Goal: Task Accomplishment & Management: Use online tool/utility

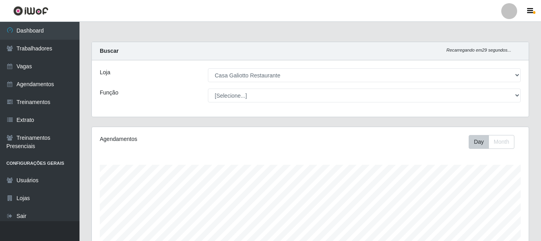
select select "279"
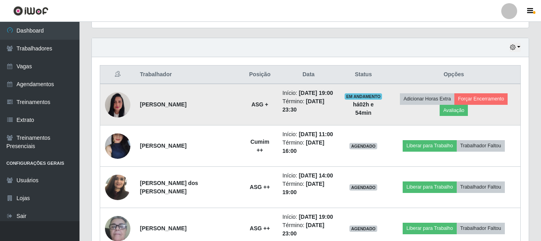
scroll to position [186, 0]
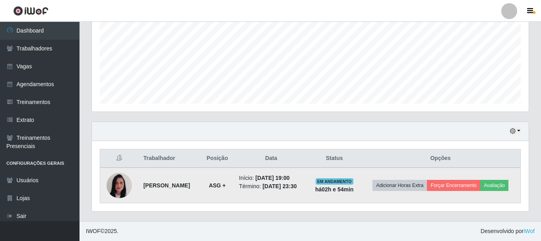
click at [123, 188] on img at bounding box center [118, 186] width 25 height 34
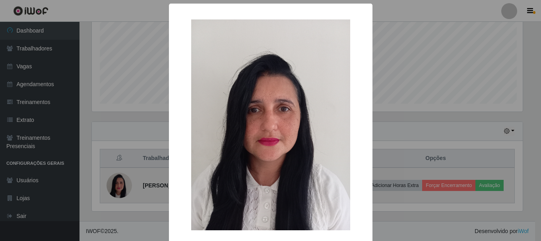
scroll to position [165, 433]
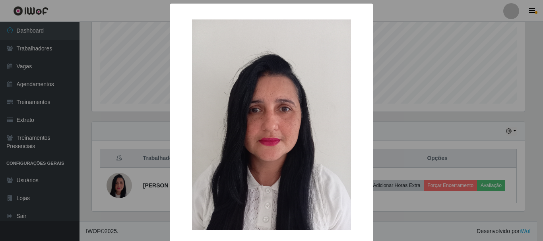
click at [438, 49] on div "× OK Cancel" at bounding box center [271, 120] width 543 height 241
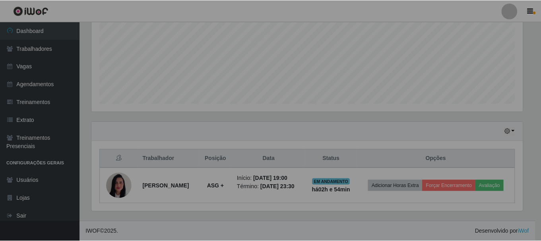
scroll to position [165, 437]
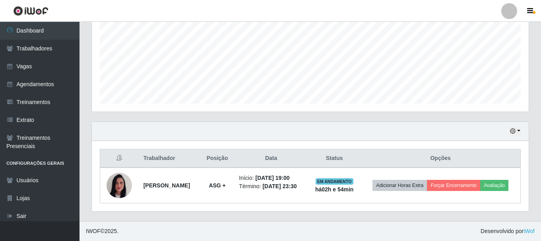
click at [521, 124] on div "Hoje 1 dia 3 dias 1 Semana Não encerrados" at bounding box center [310, 131] width 437 height 19
click at [520, 127] on button "button" at bounding box center [514, 131] width 11 height 9
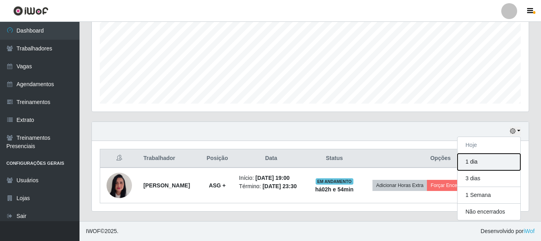
click at [486, 157] on button "1 dia" at bounding box center [488, 162] width 63 height 17
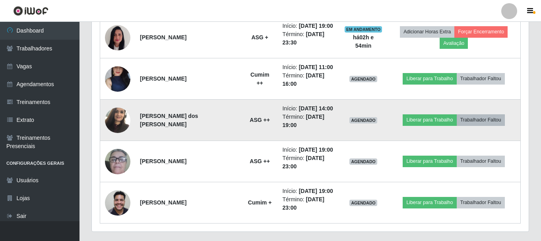
scroll to position [345, 0]
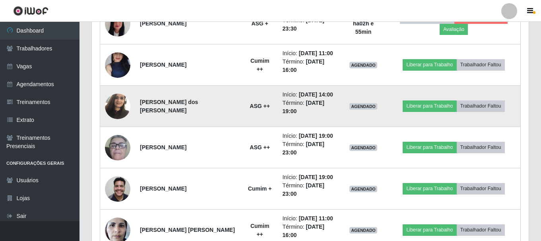
drag, startPoint x: 313, startPoint y: 95, endPoint x: 315, endPoint y: 111, distance: 16.4
click at [315, 111] on ul "Início: [DATE] 14:00 Término: [DATE] 19:00" at bounding box center [308, 103] width 52 height 25
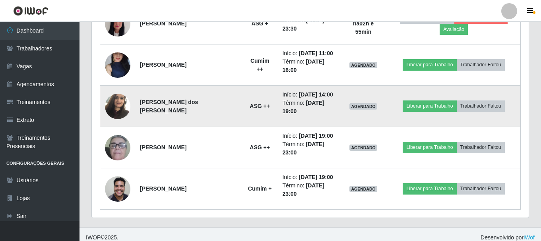
click at [315, 111] on li "Término: [DATE] 19:00" at bounding box center [308, 107] width 52 height 17
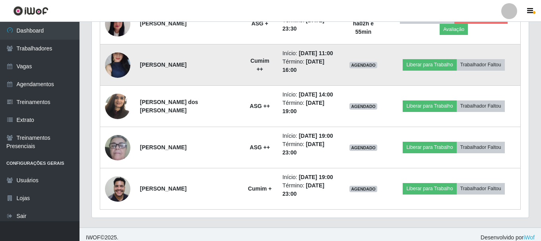
drag, startPoint x: 314, startPoint y: 54, endPoint x: 316, endPoint y: 76, distance: 22.8
click at [316, 74] on ul "Início: [DATE] 11:00 Término: [DATE] 16:00" at bounding box center [308, 61] width 52 height 25
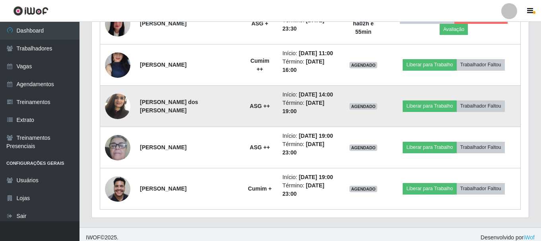
click at [314, 91] on td "Início: [DATE] 14:00 Término: [DATE] 19:00" at bounding box center [308, 106] width 62 height 41
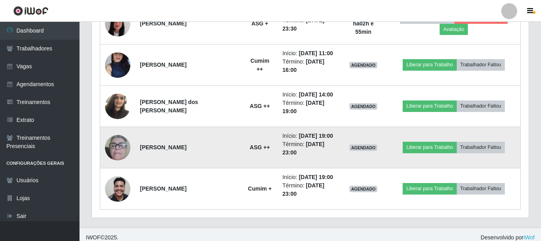
scroll to position [186, 0]
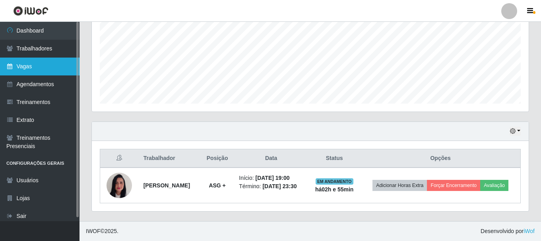
click at [41, 67] on link "Vagas" at bounding box center [39, 67] width 79 height 18
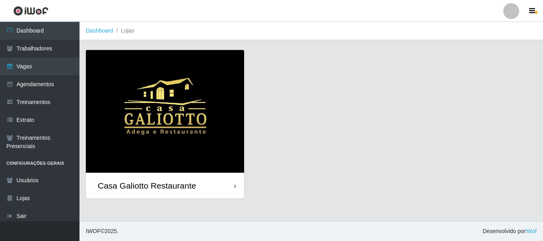
click at [192, 112] on img at bounding box center [165, 111] width 158 height 123
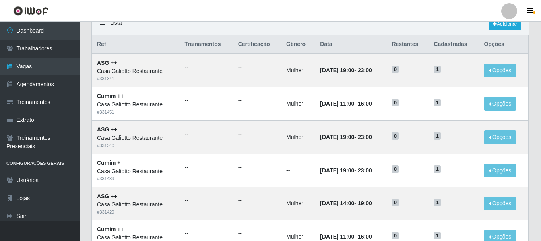
scroll to position [79, 0]
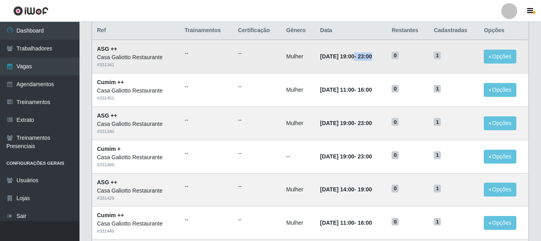
drag, startPoint x: 346, startPoint y: 56, endPoint x: 381, endPoint y: 55, distance: 35.0
click at [381, 55] on td "[DATE] 19:00 - 23:00" at bounding box center [351, 56] width 72 height 33
click at [381, 56] on td "[DATE] 19:00 - 23:00" at bounding box center [351, 56] width 72 height 33
click at [382, 57] on td "[DATE] 19:00 - 23:00" at bounding box center [351, 56] width 72 height 33
click at [376, 67] on td "[DATE] 19:00 - 23:00" at bounding box center [351, 56] width 72 height 33
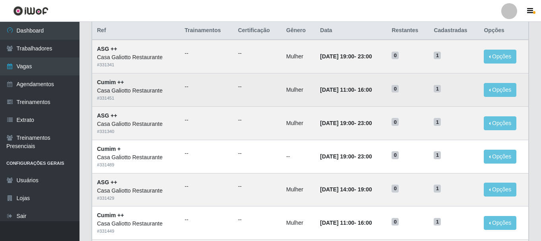
click at [372, 74] on td "[DATE] 11:00 - 16:00" at bounding box center [351, 90] width 72 height 33
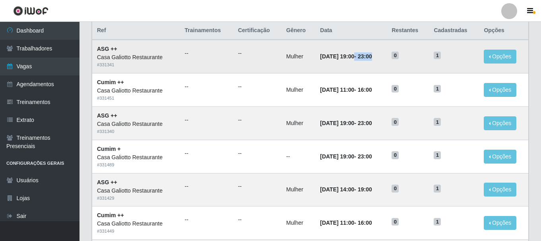
drag, startPoint x: 346, startPoint y: 58, endPoint x: 378, endPoint y: 56, distance: 31.9
click at [372, 56] on strong "[DATE] 19:00 - 23:00" at bounding box center [346, 56] width 52 height 6
click at [380, 57] on td "[DATE] 19:00 - 23:00" at bounding box center [351, 56] width 72 height 33
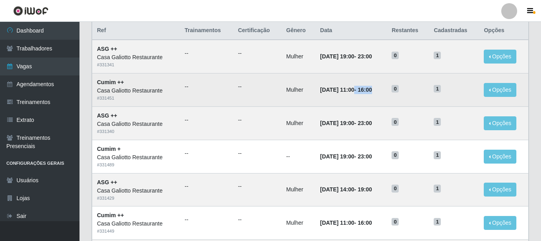
drag, startPoint x: 344, startPoint y: 91, endPoint x: 377, endPoint y: 92, distance: 32.6
click at [372, 92] on strong "[DATE] 11:00 - 16:00" at bounding box center [346, 90] width 52 height 6
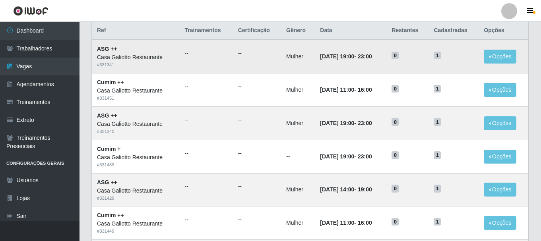
click at [376, 72] on td "[DATE] 19:00 - 23:00" at bounding box center [351, 56] width 72 height 33
click at [368, 70] on td "[DATE] 19:00 - 23:00" at bounding box center [351, 56] width 72 height 33
click at [365, 64] on td "[DATE] 19:00 - 23:00" at bounding box center [351, 56] width 72 height 33
click at [363, 58] on strong "[DATE] 19:00 - 23:00" at bounding box center [346, 56] width 52 height 6
drag, startPoint x: 315, startPoint y: 56, endPoint x: 385, endPoint y: 59, distance: 70.0
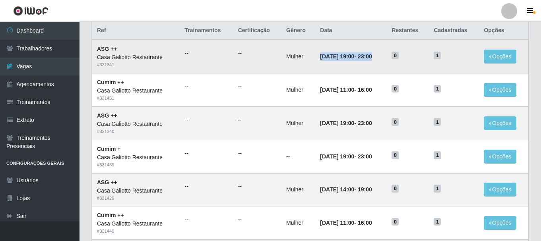
click at [385, 59] on td "[DATE] 19:00 - 23:00" at bounding box center [351, 56] width 72 height 33
